Goal: Information Seeking & Learning: Learn about a topic

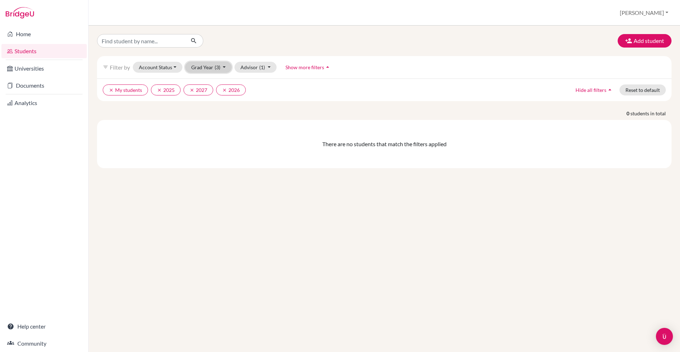
click at [198, 65] on button "Grad Year (3)" at bounding box center [208, 67] width 47 height 11
click at [206, 95] on span "2026" at bounding box center [200, 93] width 13 height 9
click at [158, 90] on icon "clear" at bounding box center [159, 90] width 5 height 5
click at [110, 90] on icon "clear" at bounding box center [111, 90] width 5 height 5
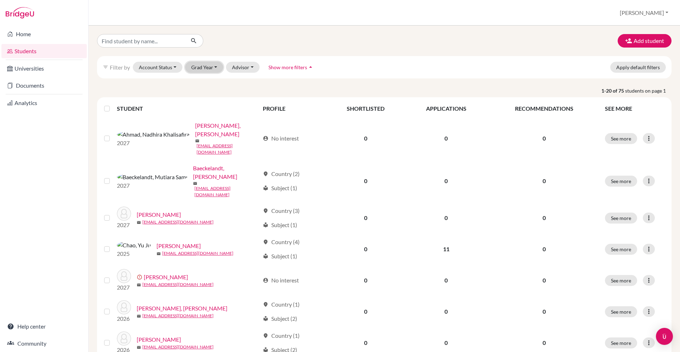
click at [205, 68] on button "Grad Year" at bounding box center [204, 67] width 38 height 11
click at [204, 91] on span "2026" at bounding box center [200, 93] width 13 height 9
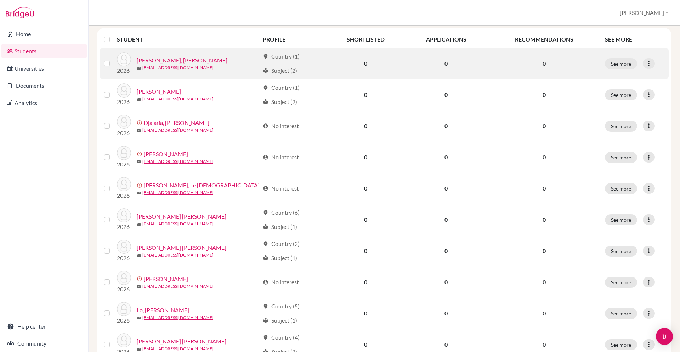
scroll to position [95, 0]
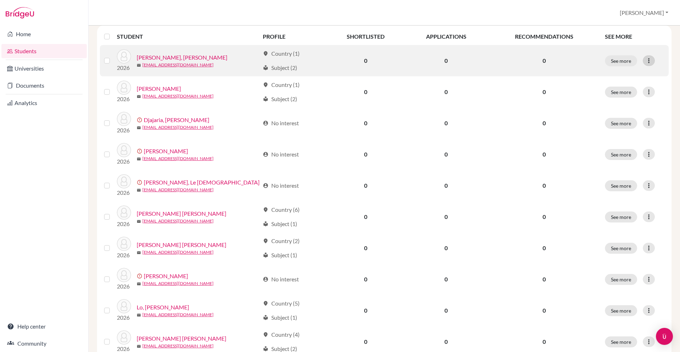
click at [649, 61] on icon at bounding box center [649, 60] width 7 height 7
click at [618, 57] on button "See more" at bounding box center [621, 60] width 32 height 11
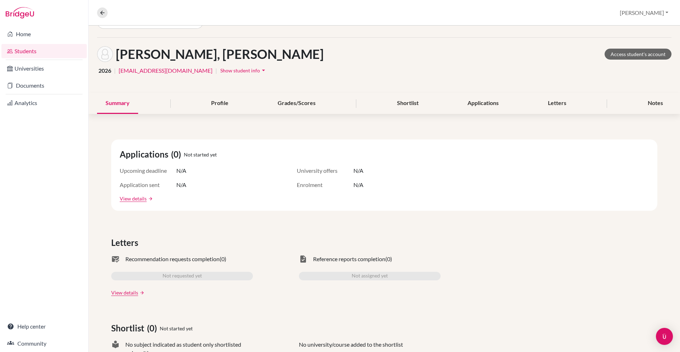
scroll to position [23, 0]
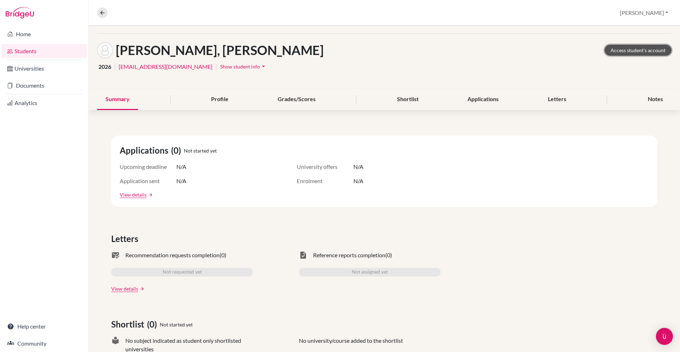
click at [613, 53] on link "Access student's account" at bounding box center [638, 50] width 67 height 11
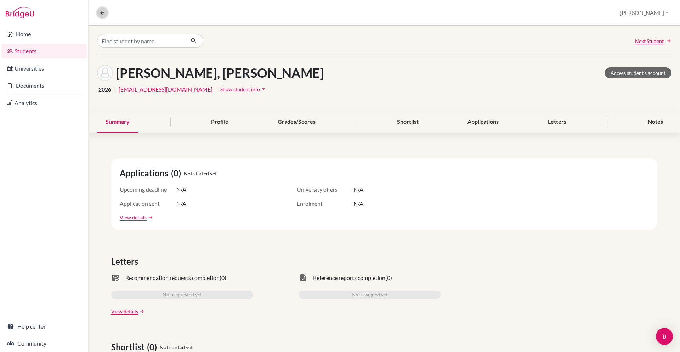
click at [104, 11] on icon at bounding box center [102, 13] width 6 height 6
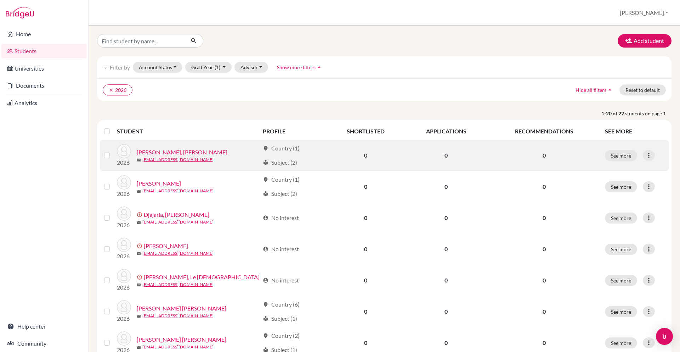
click at [286, 152] on div "location_on Country (1)" at bounding box center [281, 148] width 37 height 9
click at [283, 148] on div "location_on Country (1)" at bounding box center [281, 148] width 37 height 9
click at [628, 156] on button "See more" at bounding box center [621, 155] width 32 height 11
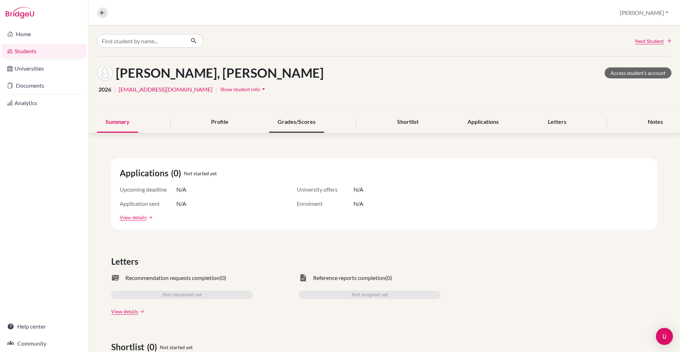
click at [312, 128] on div "Grades/Scores" at bounding box center [296, 122] width 55 height 21
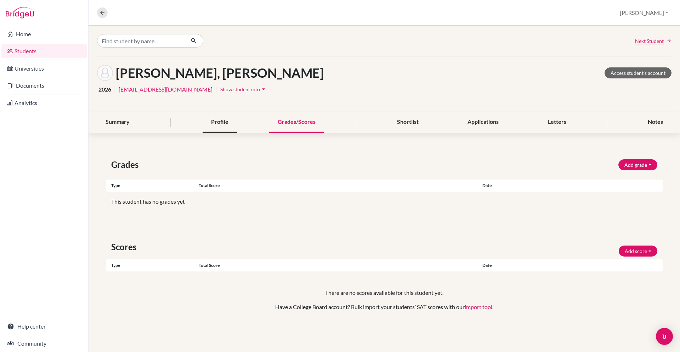
click at [228, 125] on div "Profile" at bounding box center [220, 122] width 34 height 21
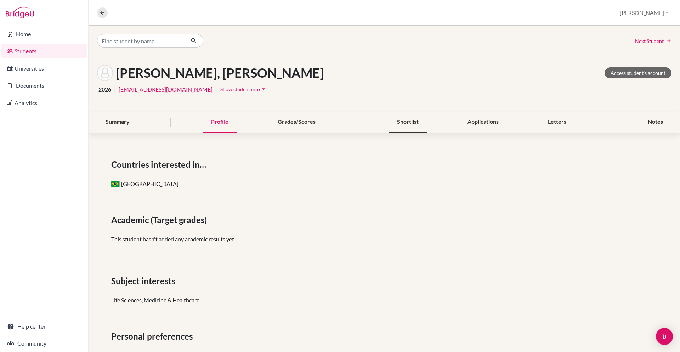
click at [412, 126] on div "Shortlist" at bounding box center [408, 122] width 39 height 21
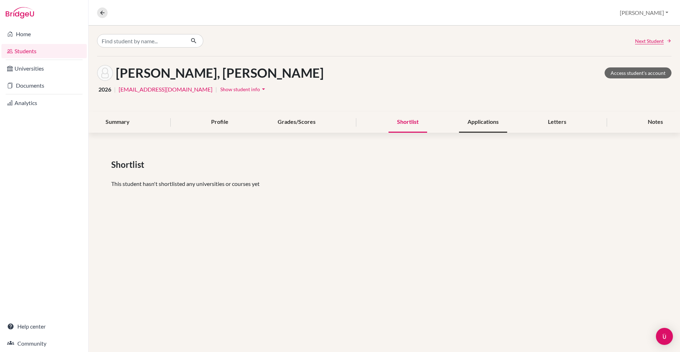
click at [484, 125] on div "Applications" at bounding box center [483, 122] width 48 height 21
click at [412, 126] on div "Shortlist" at bounding box center [408, 122] width 39 height 21
click at [548, 124] on div "Letters" at bounding box center [557, 122] width 35 height 21
